Goal: Task Accomplishment & Management: Manage account settings

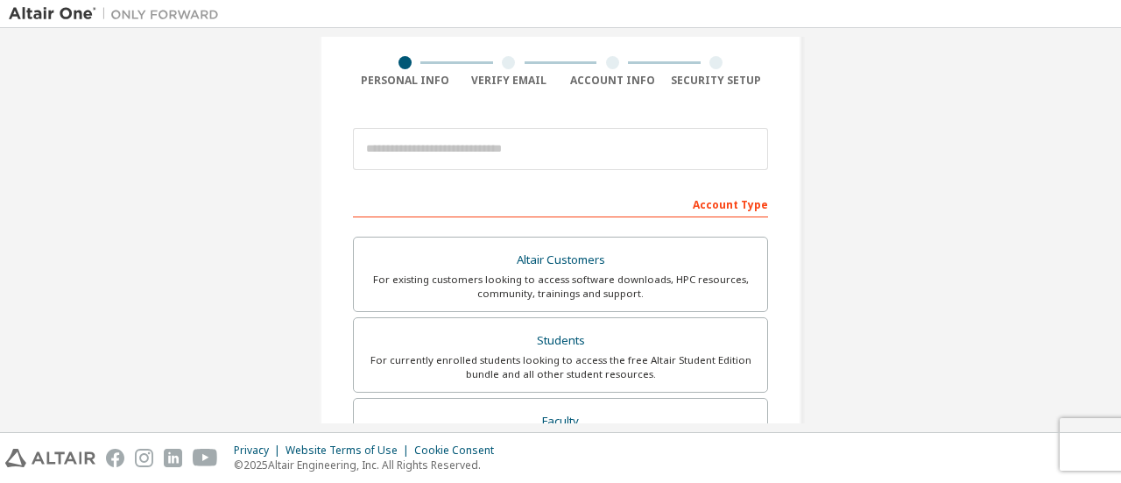
scroll to position [129, 0]
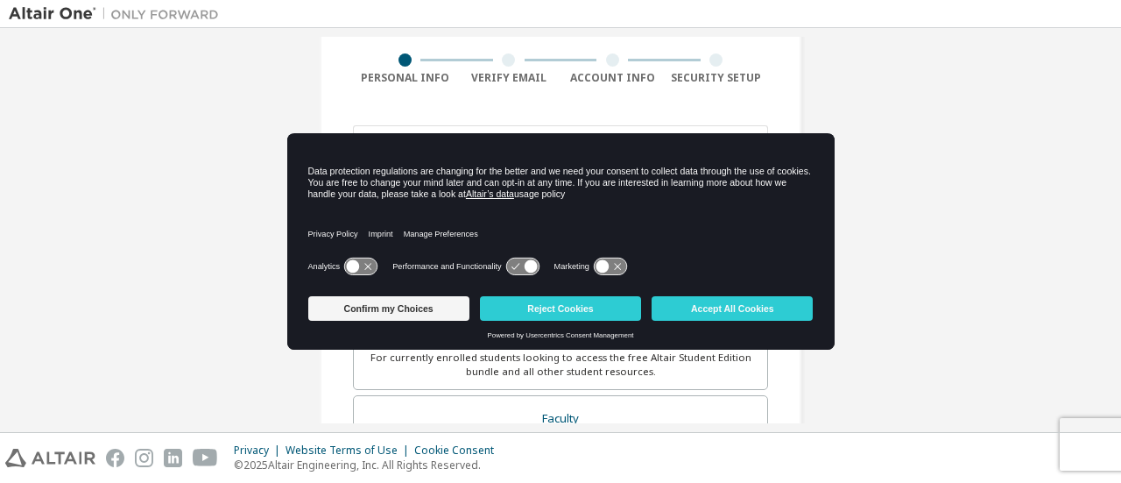
click at [354, 272] on icon at bounding box center [360, 266] width 32 height 17
click at [526, 262] on icon at bounding box center [530, 266] width 13 height 13
click at [735, 313] on button "Accept All Cookies" at bounding box center [732, 308] width 161 height 25
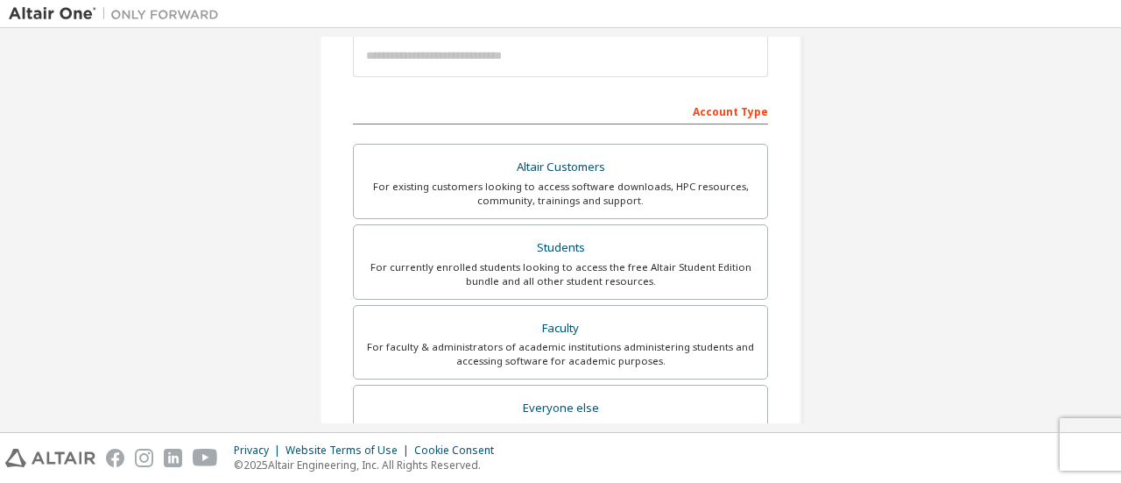
scroll to position [220, 0]
click at [681, 250] on div "Students" at bounding box center [560, 247] width 392 height 25
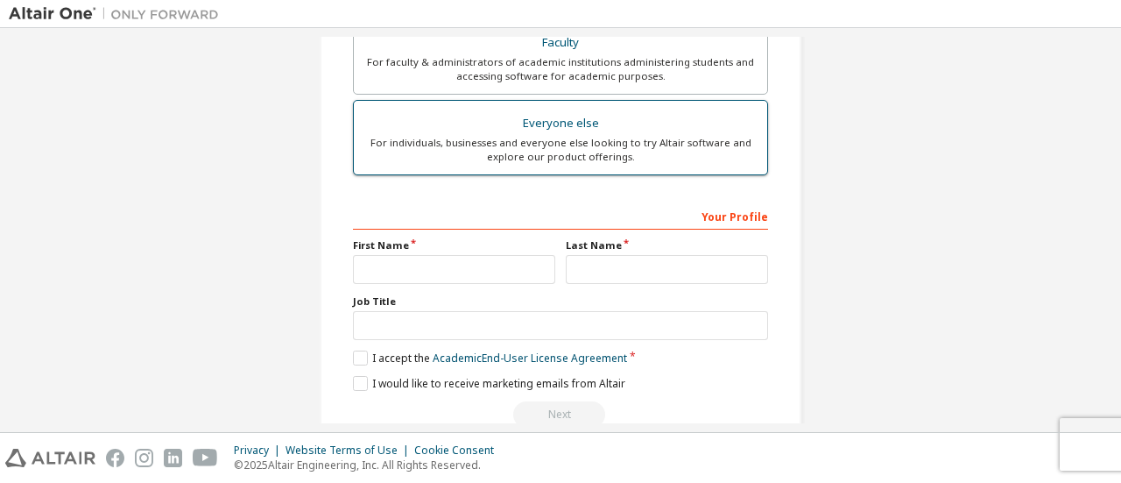
scroll to position [550, 0]
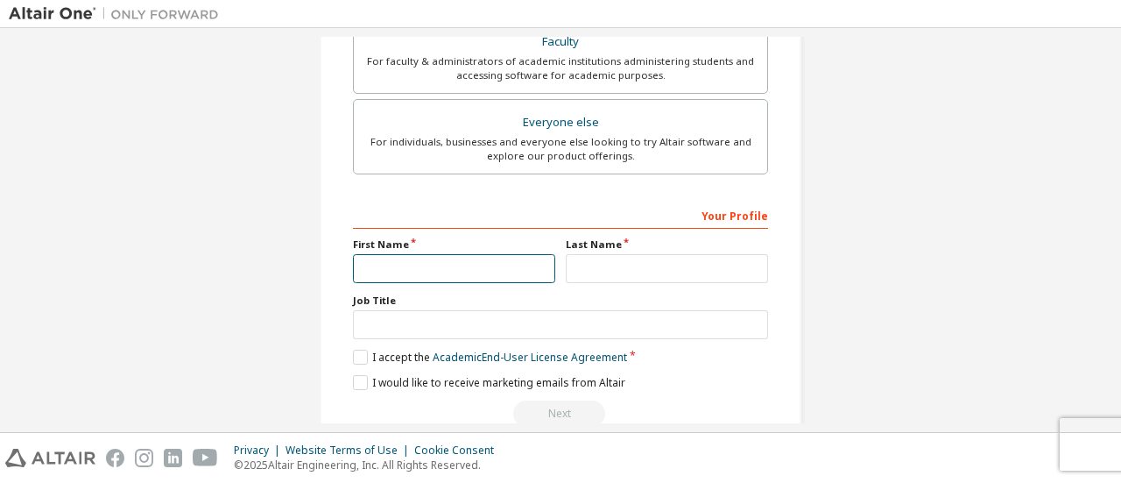
click at [491, 273] on input "text" at bounding box center [454, 268] width 202 height 29
type input "*****"
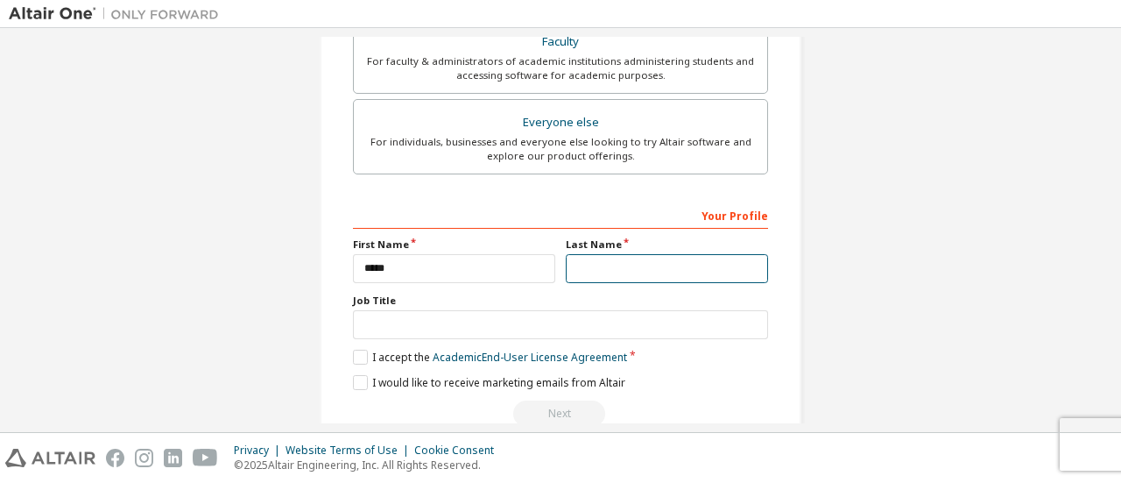
click at [587, 274] on input "text" at bounding box center [667, 268] width 202 height 29
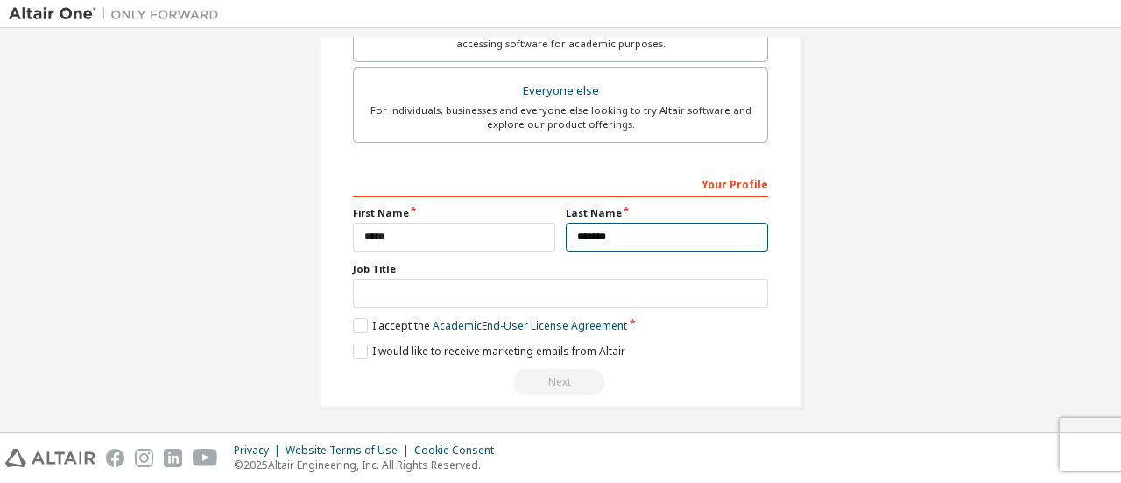
type input "*******"
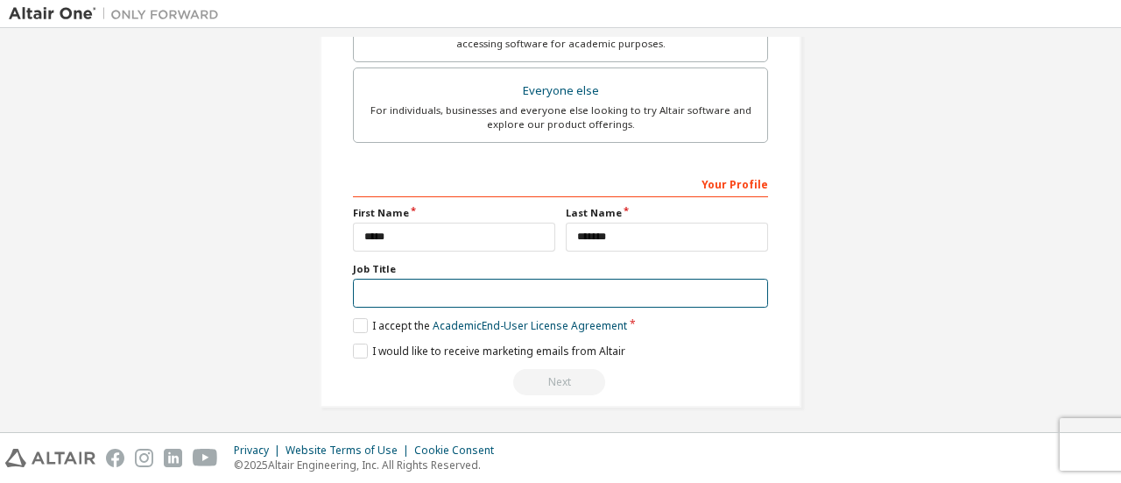
click at [403, 294] on input "text" at bounding box center [560, 293] width 415 height 29
type input "*******"
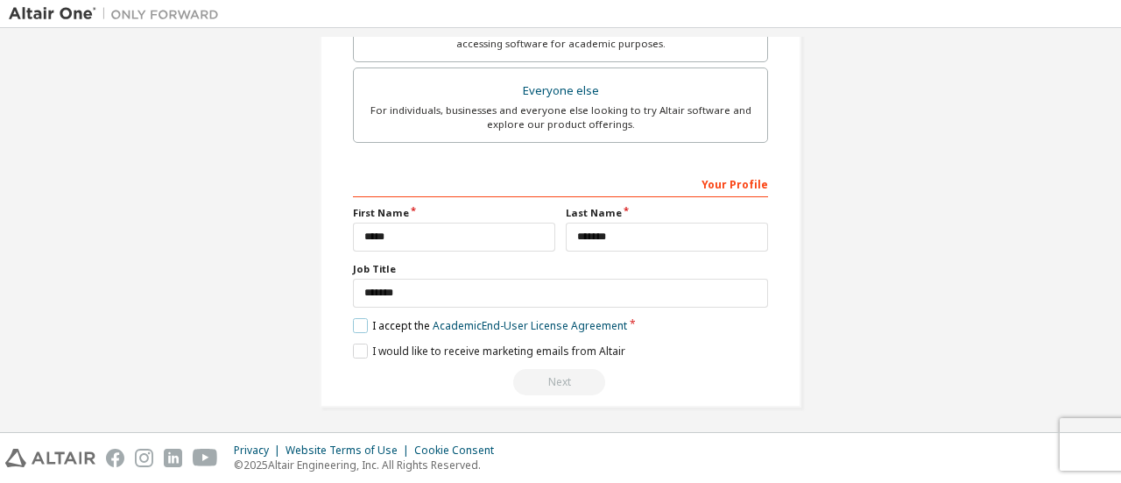
click at [368, 318] on label "I accept the Academic End-User License Agreement" at bounding box center [490, 325] width 274 height 15
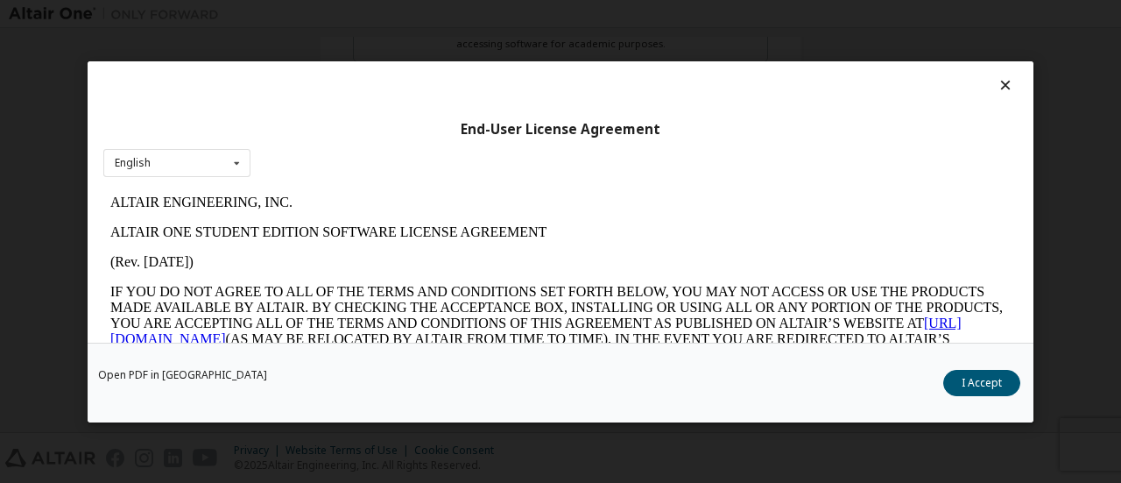
scroll to position [0, 0]
click at [953, 385] on button "I Accept" at bounding box center [981, 382] width 77 height 26
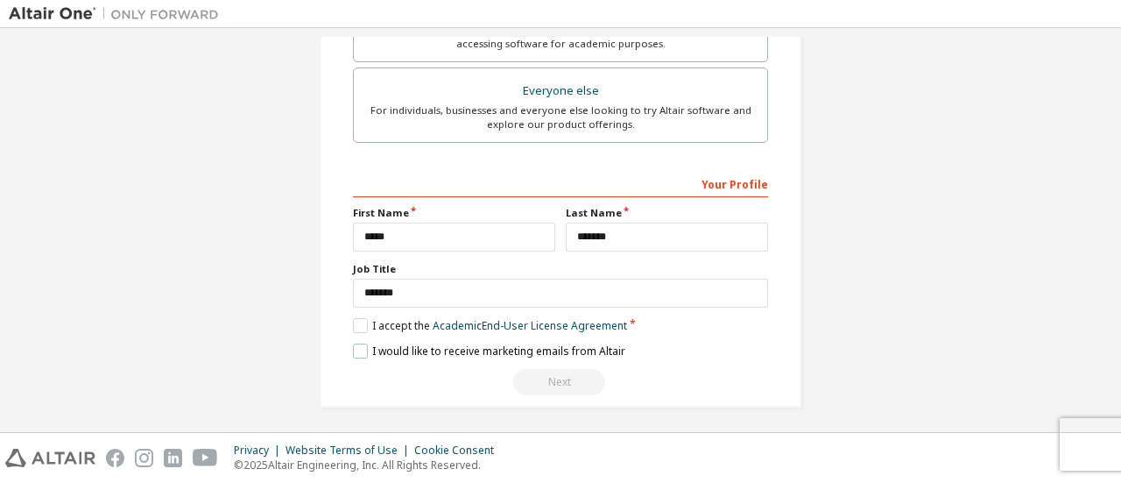
click at [356, 346] on label "I would like to receive marketing emails from Altair" at bounding box center [489, 350] width 272 height 15
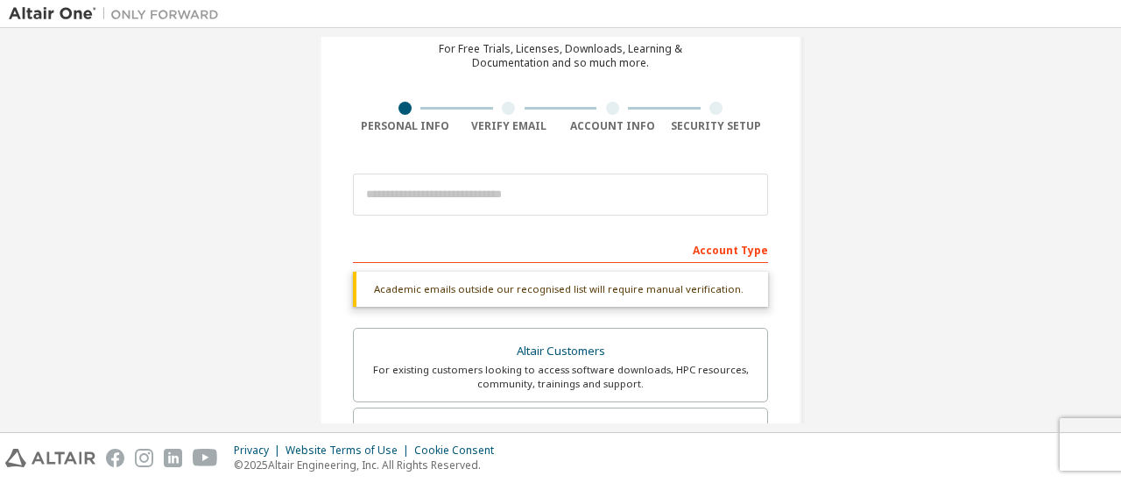
scroll to position [70, 0]
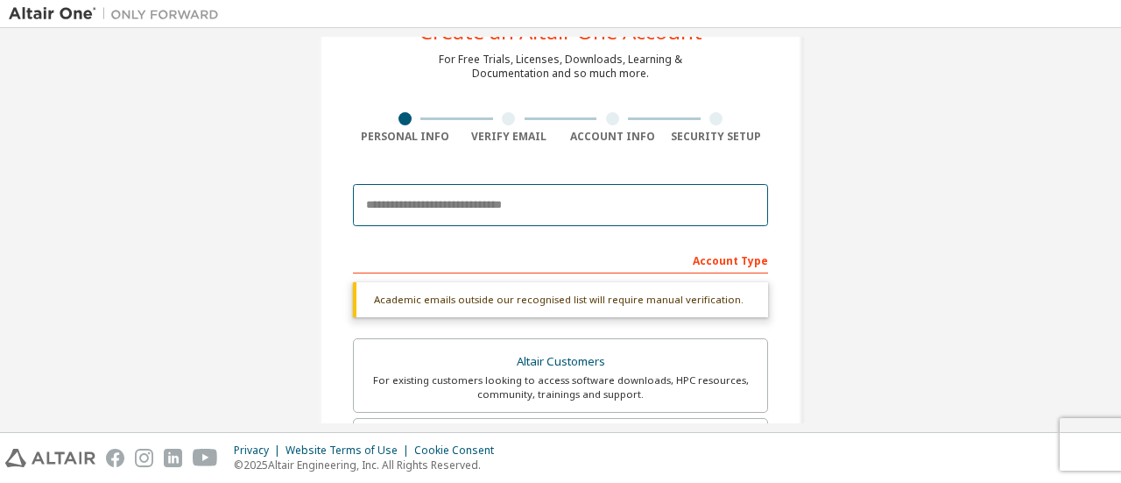
click at [505, 208] on input "email" at bounding box center [560, 205] width 415 height 42
type input "**********"
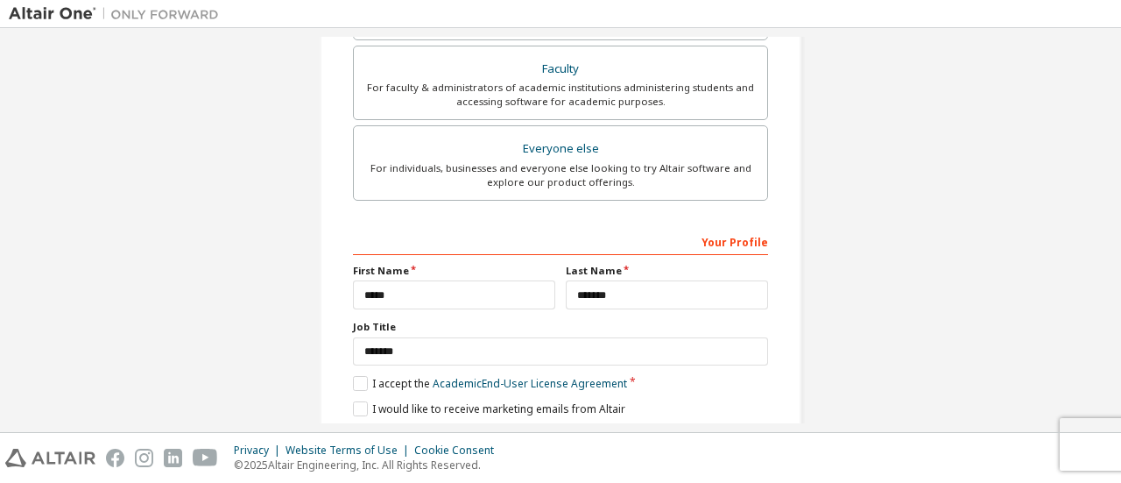
scroll to position [536, 0]
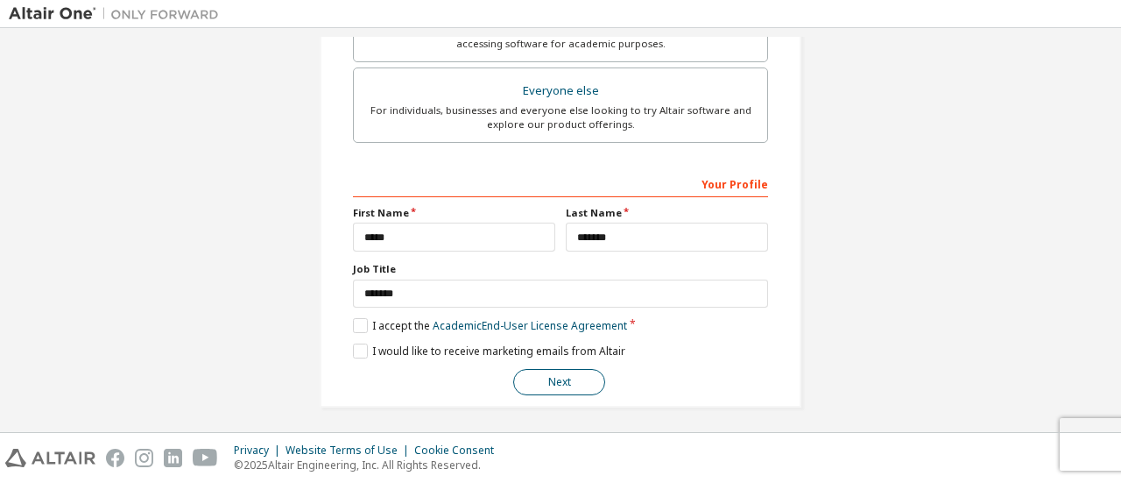
click at [559, 376] on button "Next" at bounding box center [559, 382] width 92 height 26
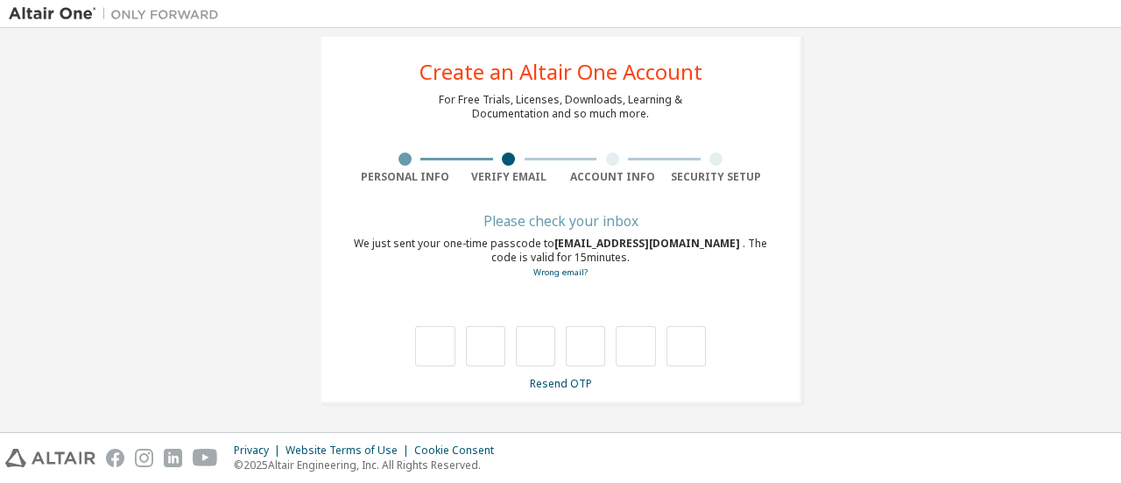
type input "*"
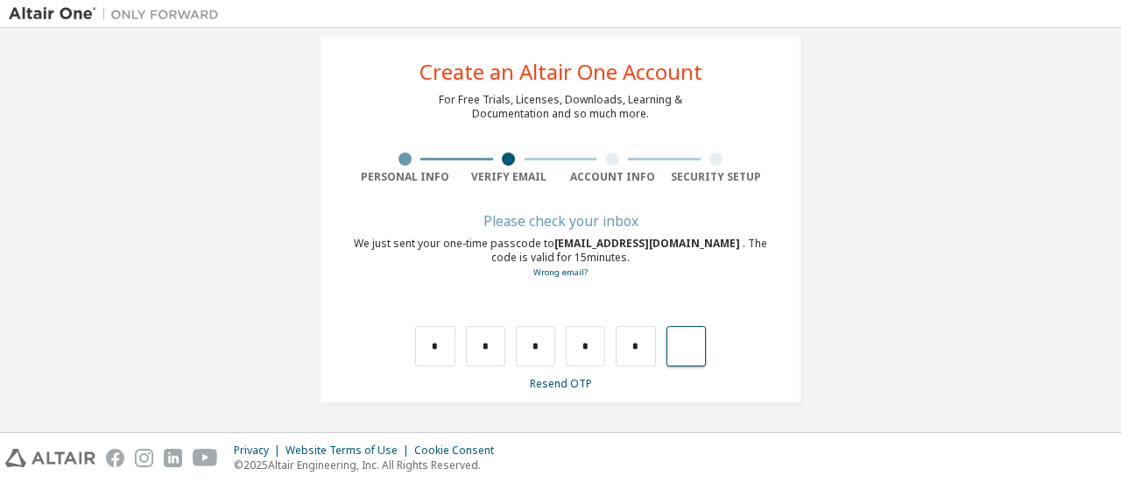
type input "*"
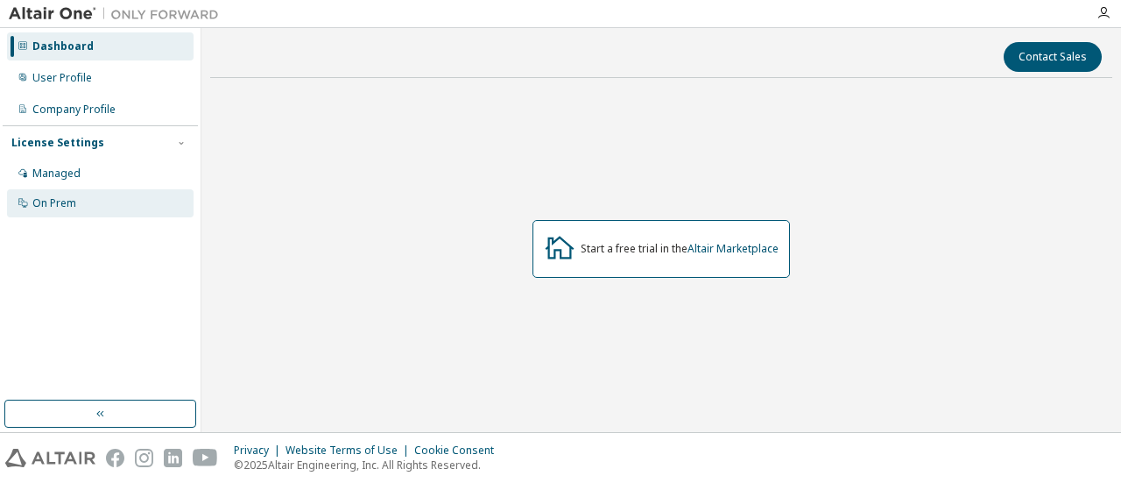
click at [120, 201] on div "On Prem" at bounding box center [100, 203] width 187 height 28
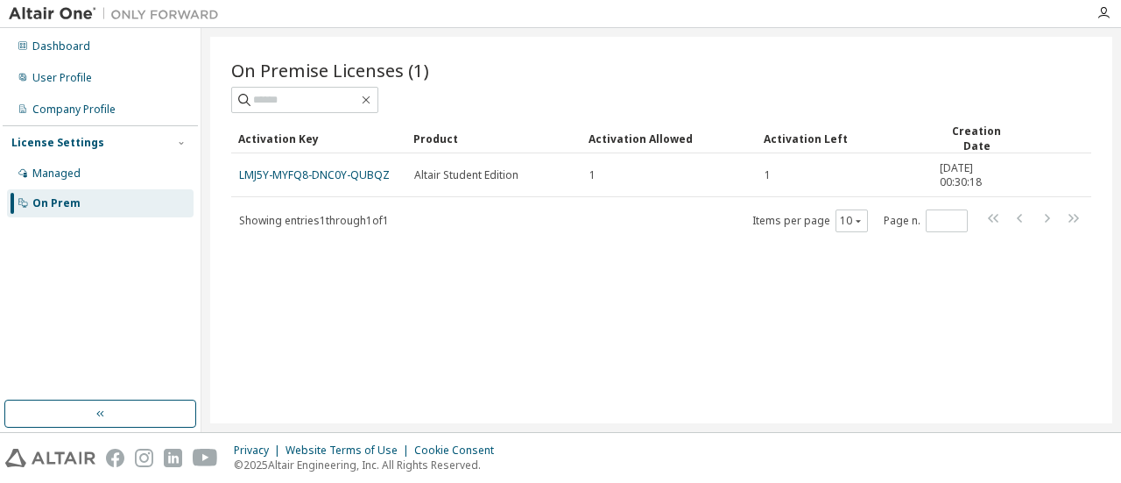
click at [109, 211] on div "On Prem" at bounding box center [100, 203] width 187 height 28
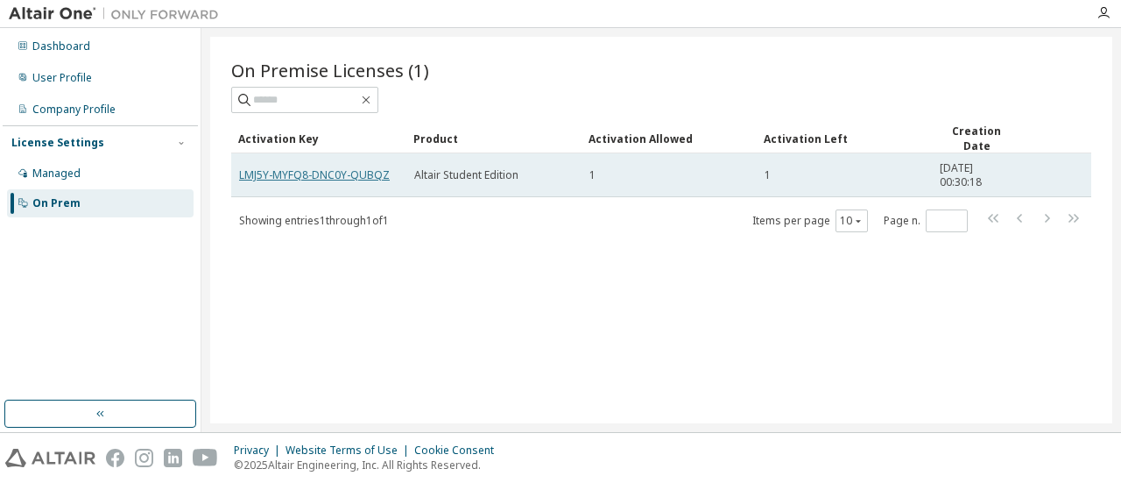
click at [335, 173] on link "LMJ5Y-MYFQ8-DNC0Y-QUBQZ" at bounding box center [314, 174] width 151 height 15
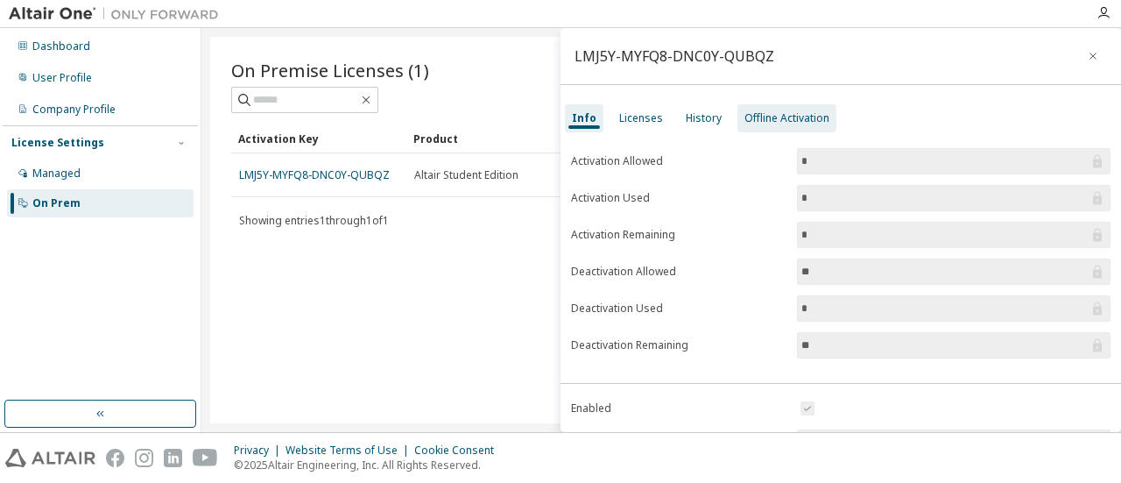
click at [772, 117] on div "Offline Activation" at bounding box center [787, 118] width 85 height 14
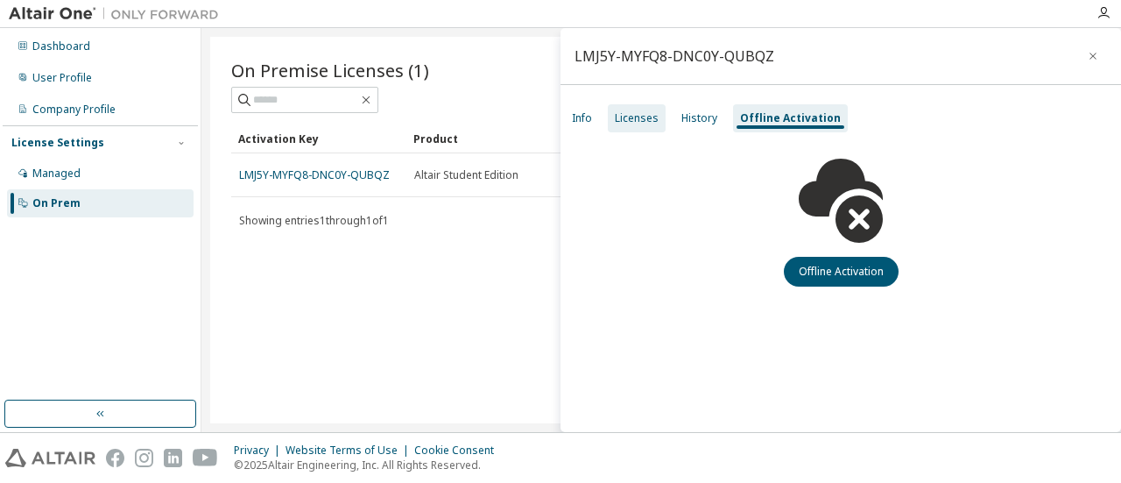
click at [633, 115] on div "Licenses" at bounding box center [637, 118] width 44 height 14
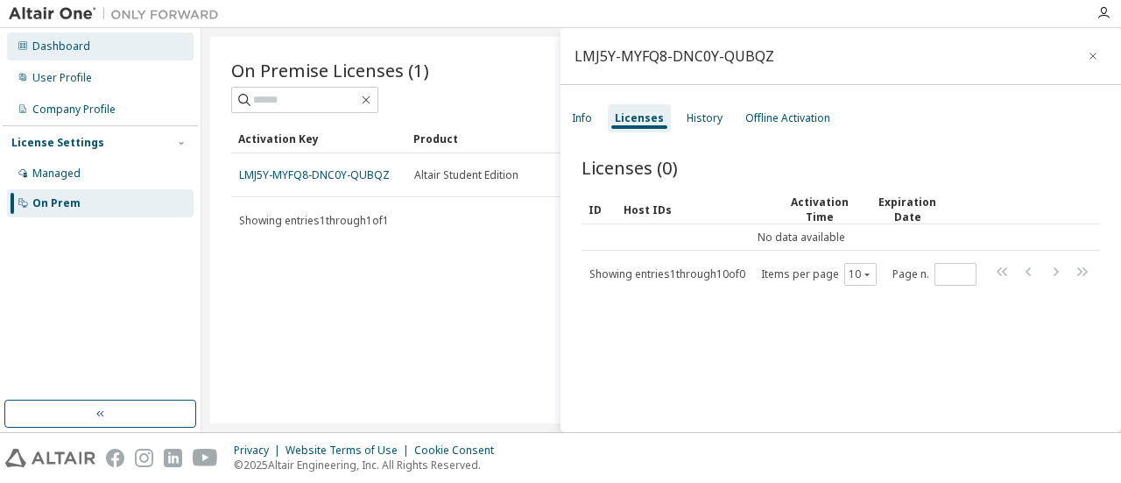
click at [67, 50] on div "Dashboard" at bounding box center [61, 46] width 58 height 14
